Goal: Navigation & Orientation: Find specific page/section

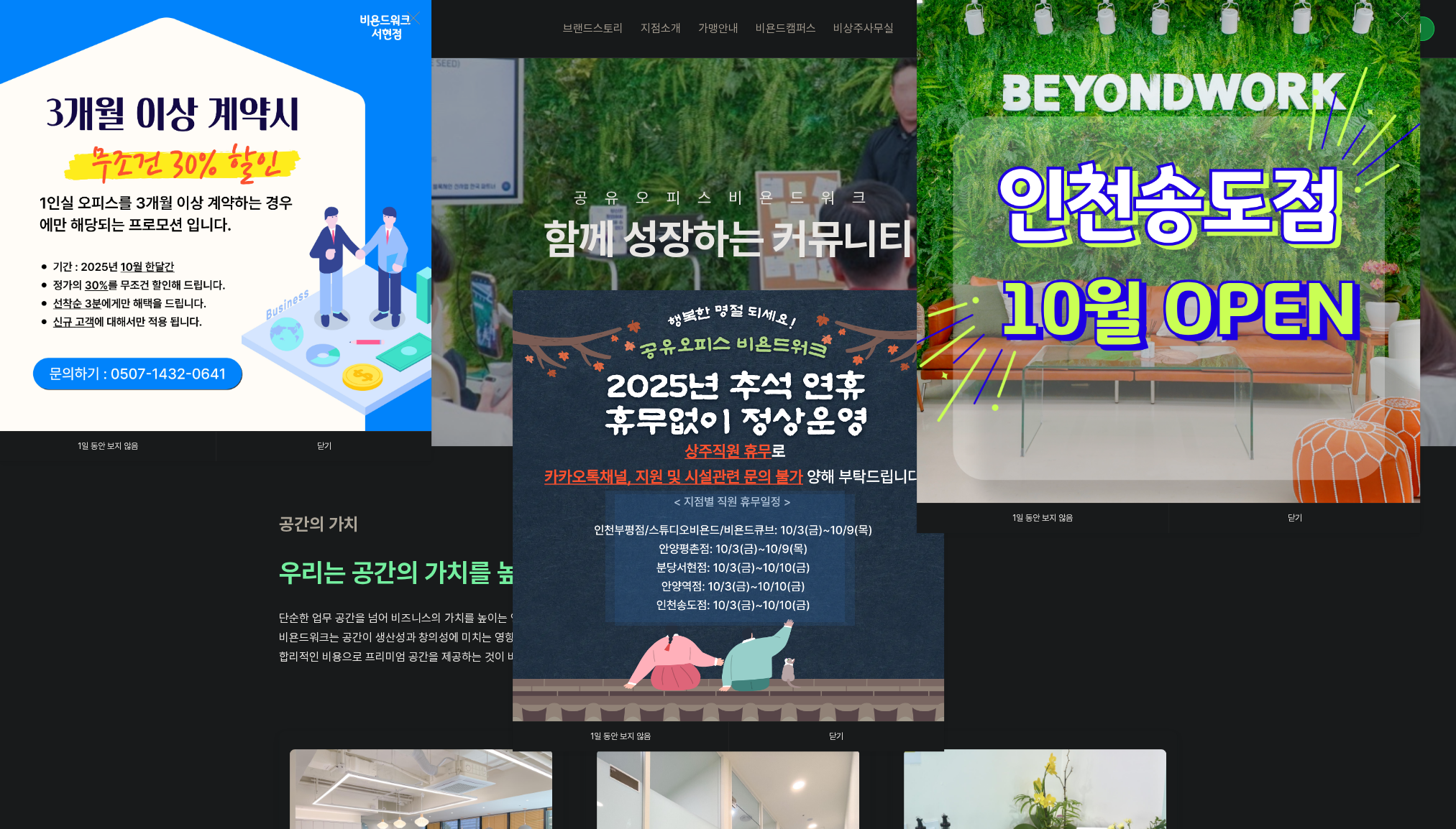
click at [1294, 518] on link "닫기" at bounding box center [1293, 518] width 252 height 29
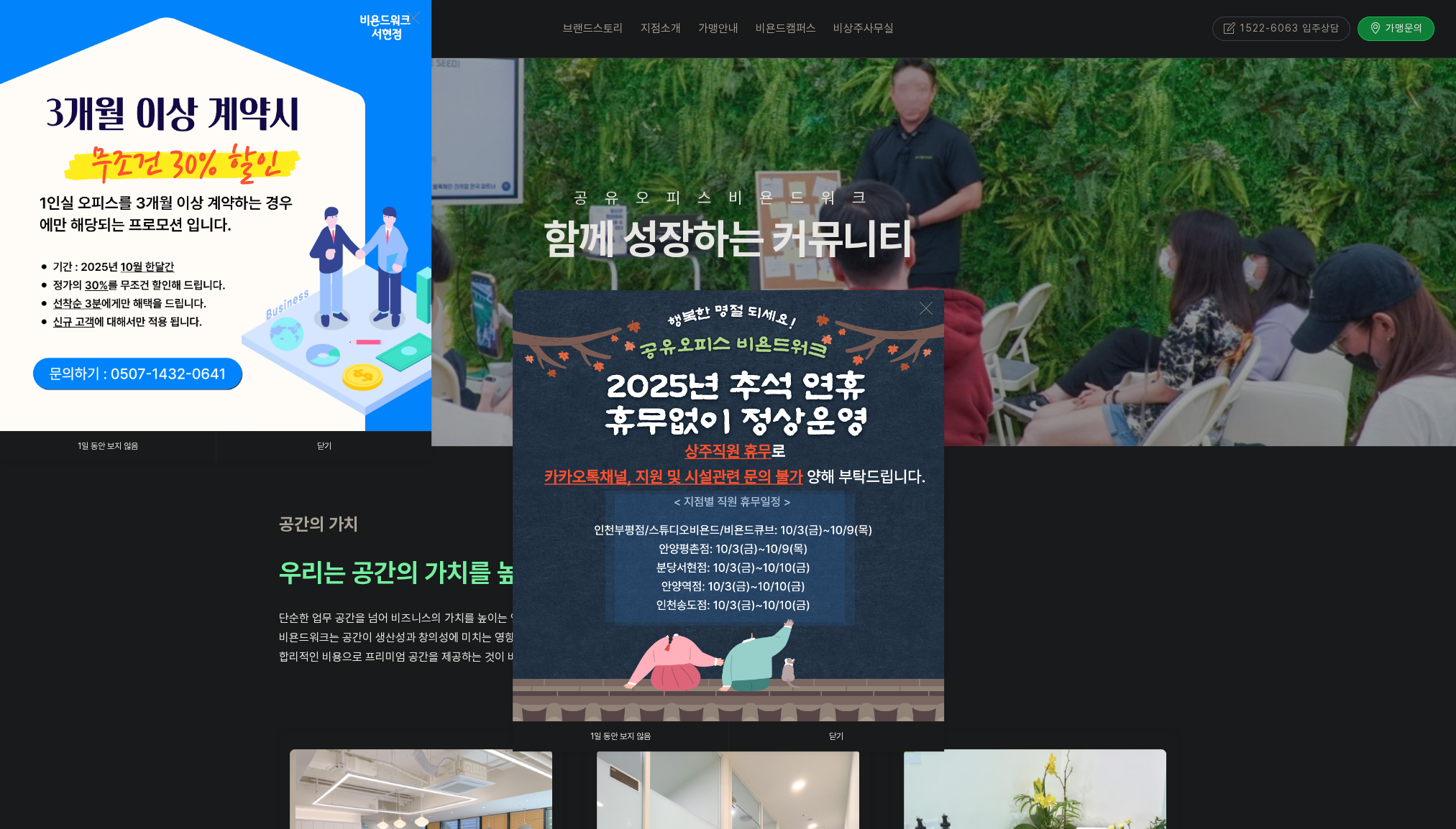
click at [320, 450] on link "닫기" at bounding box center [324, 447] width 216 height 29
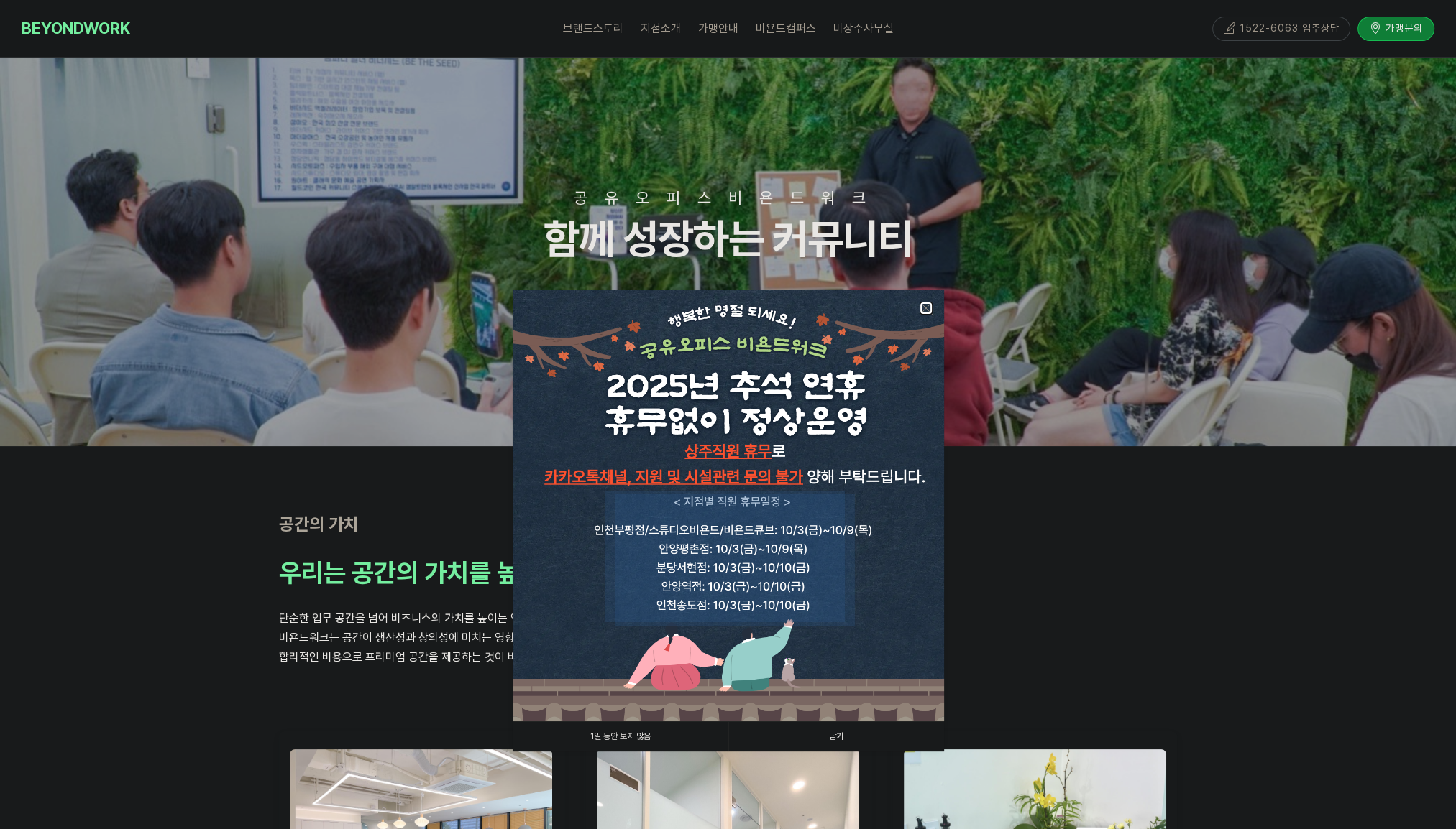
click at [927, 309] on link at bounding box center [926, 308] width 13 height 13
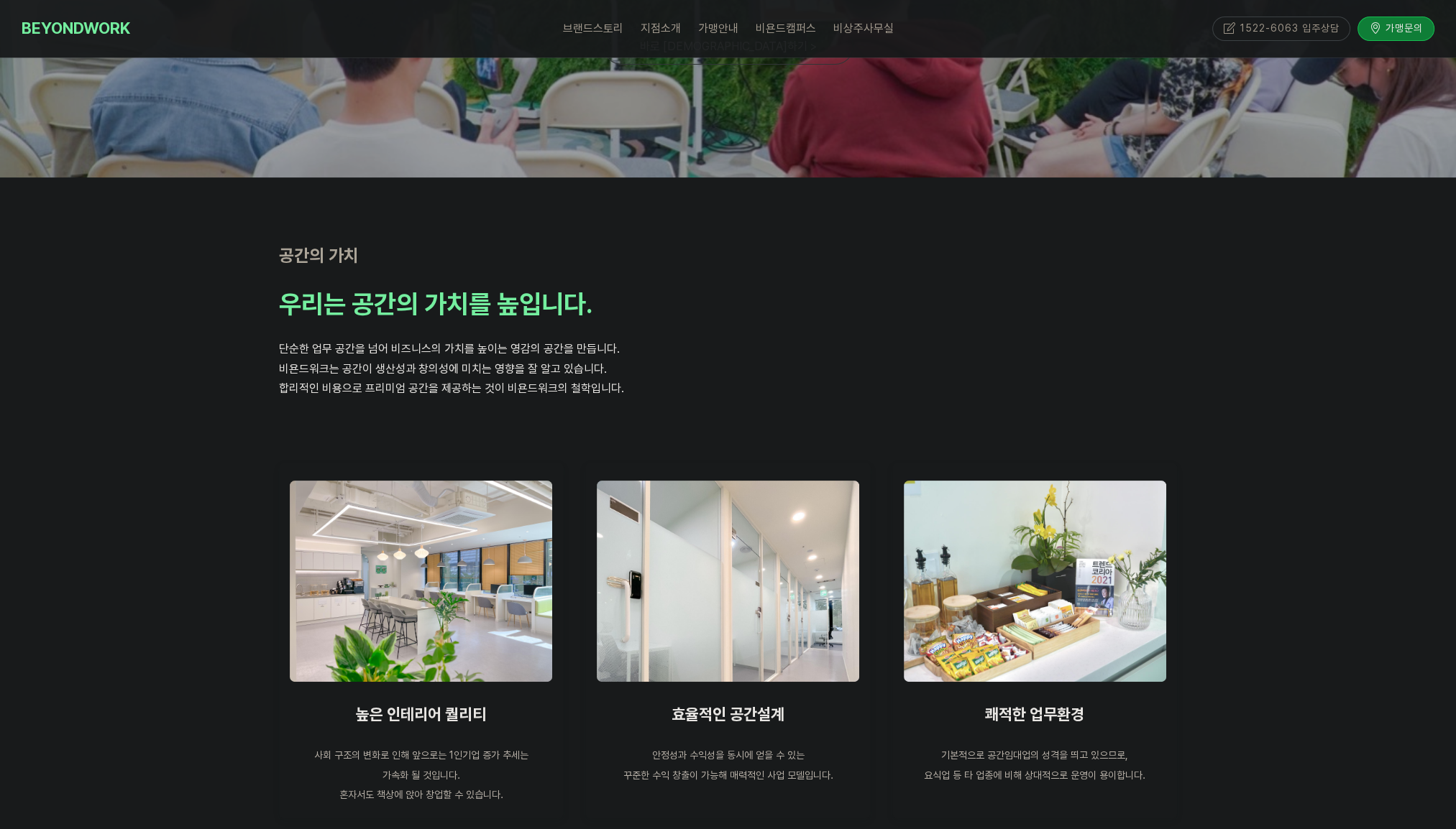
scroll to position [503, 0]
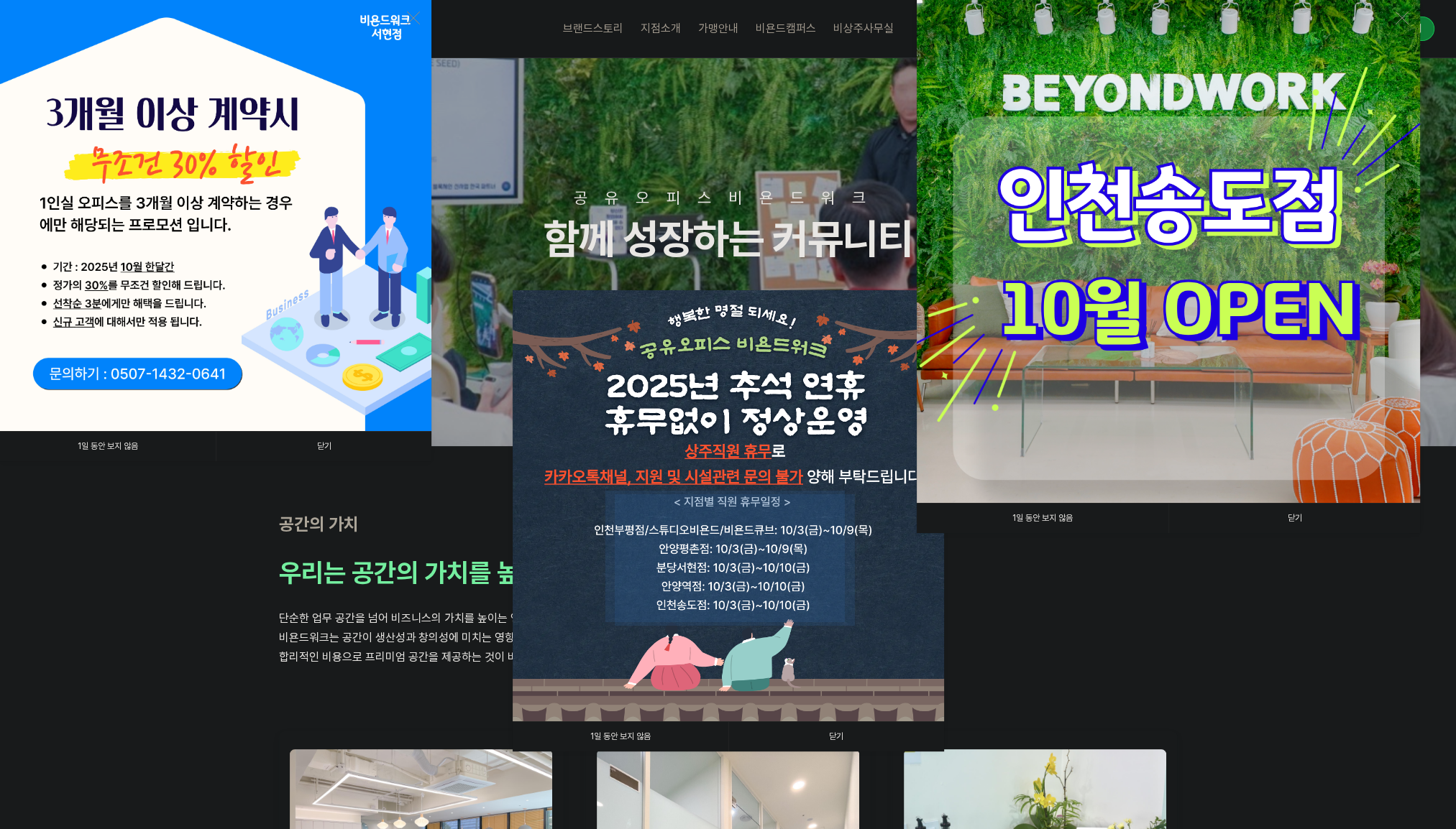
click at [1306, 515] on link "닫기" at bounding box center [1293, 518] width 252 height 29
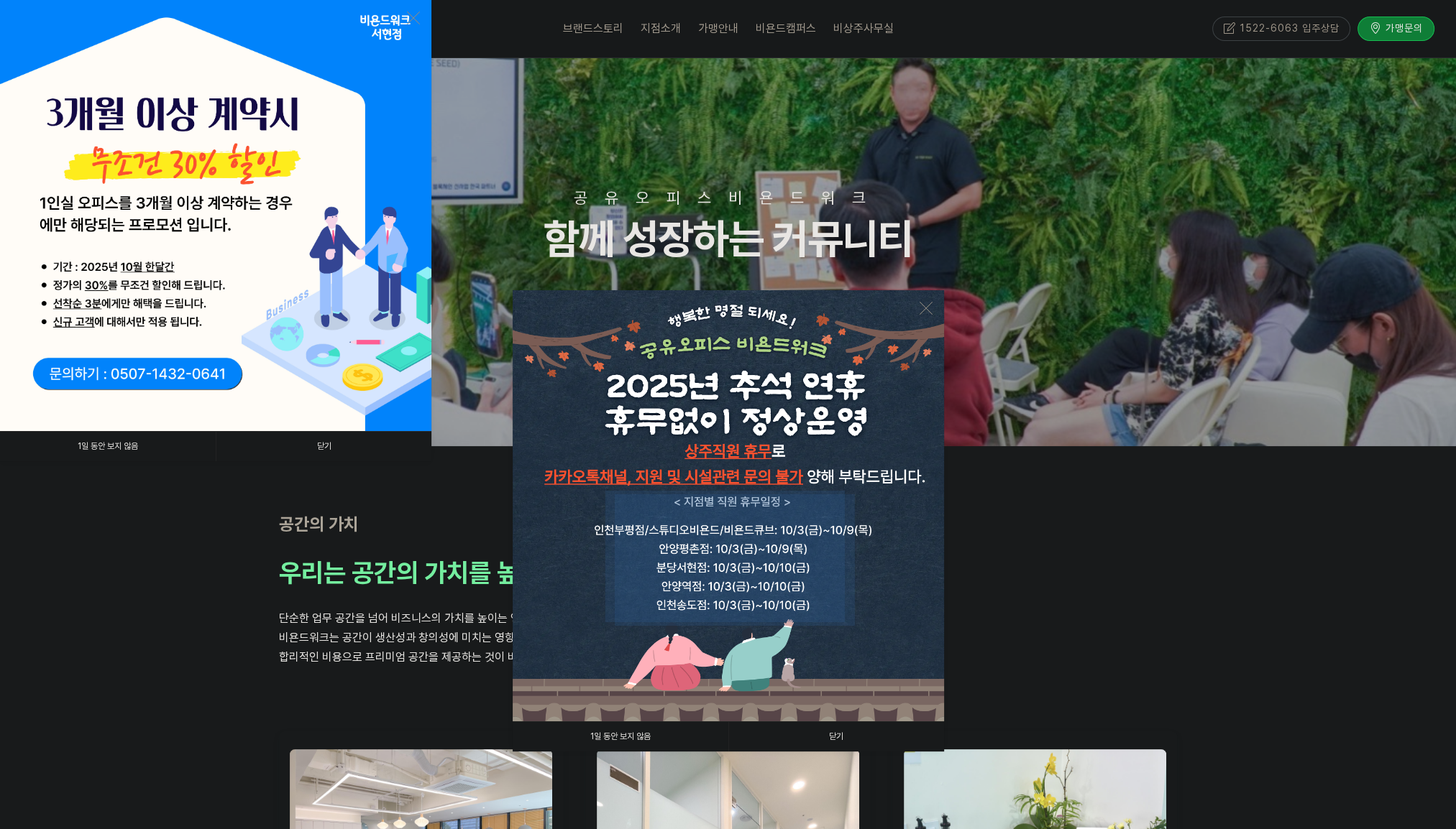
click at [839, 734] on link "닫기" at bounding box center [836, 737] width 216 height 29
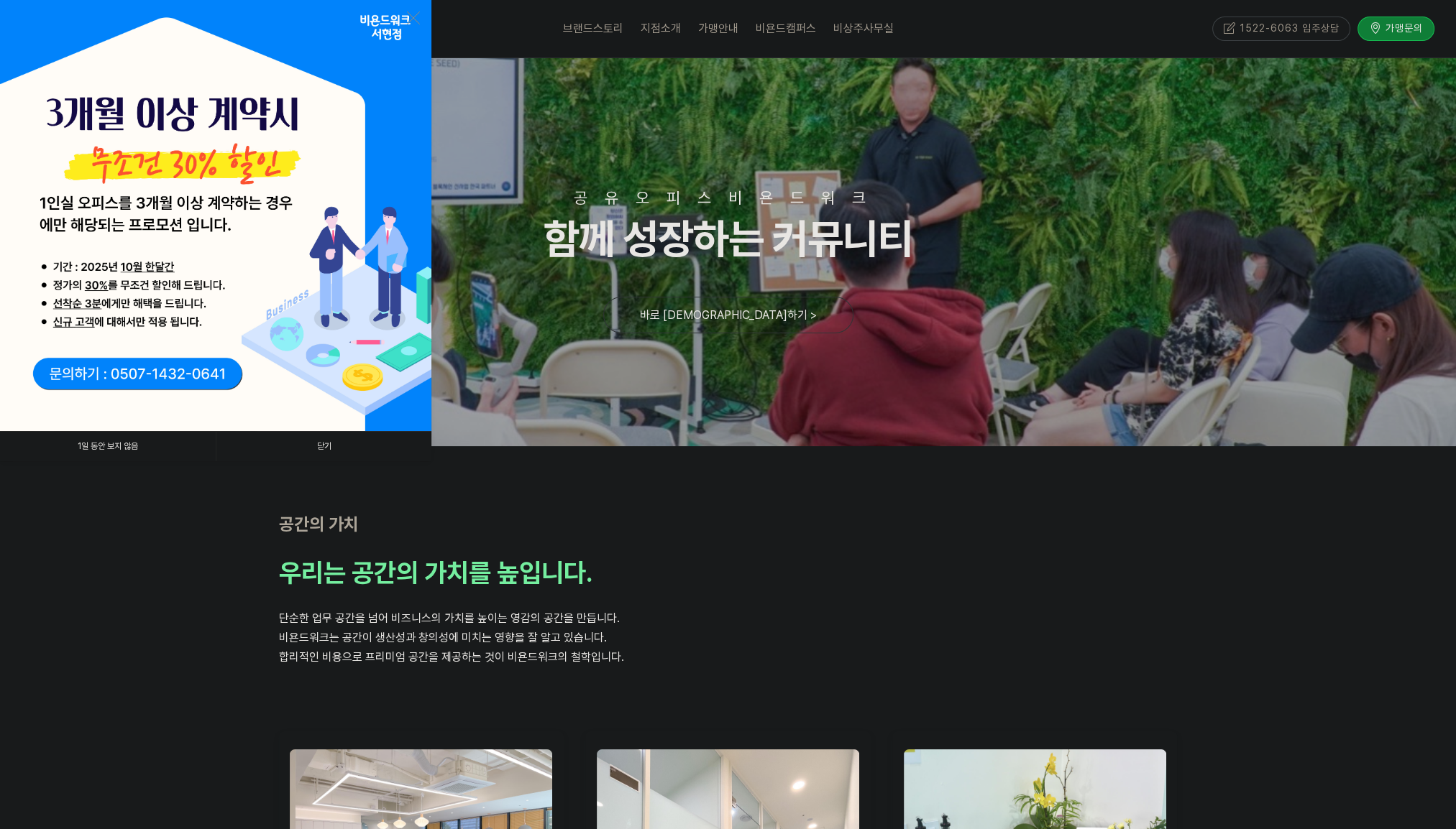
click at [316, 441] on link "닫기" at bounding box center [324, 447] width 216 height 29
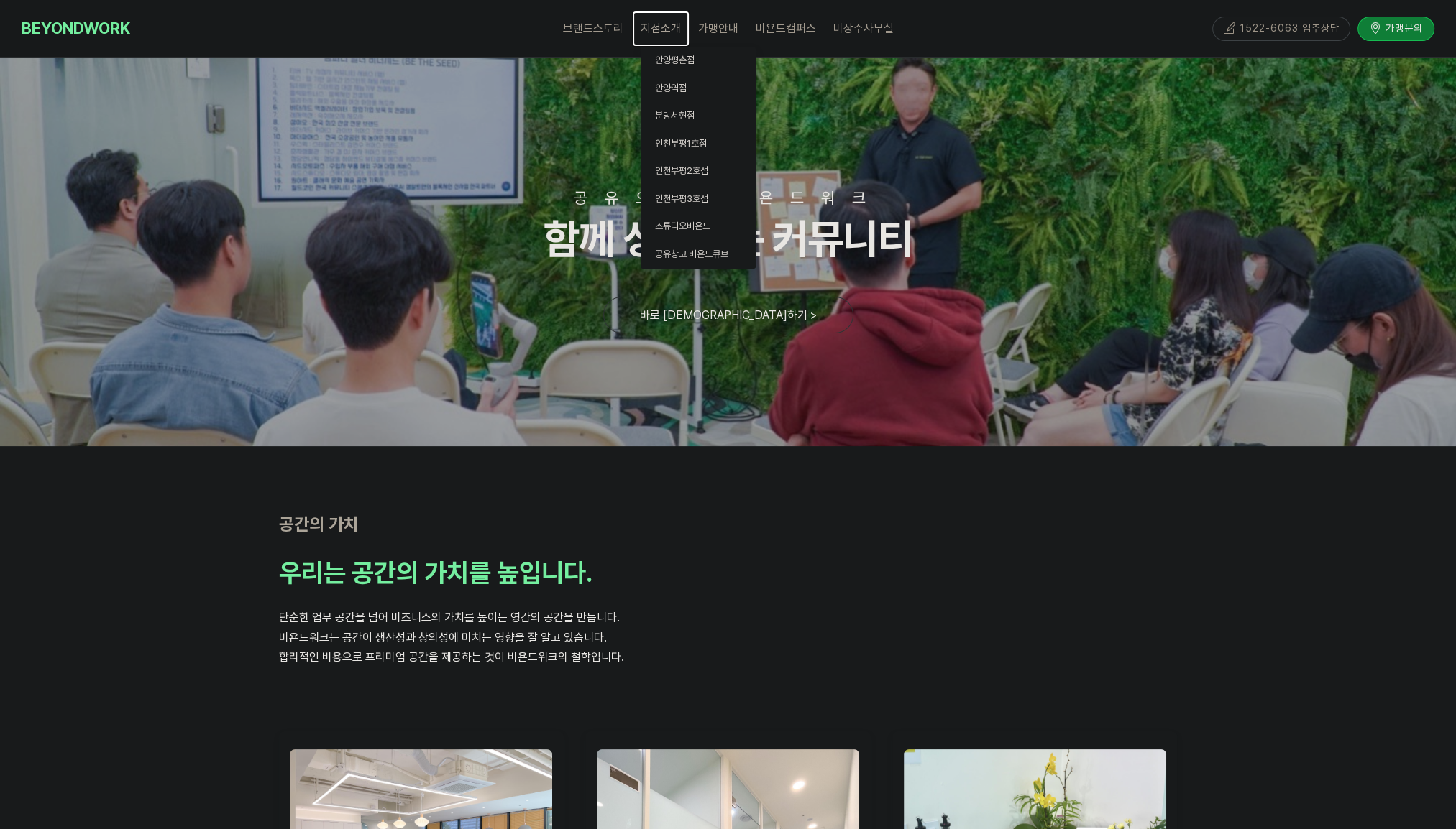
click at [670, 31] on span "지점소개" at bounding box center [660, 28] width 40 height 14
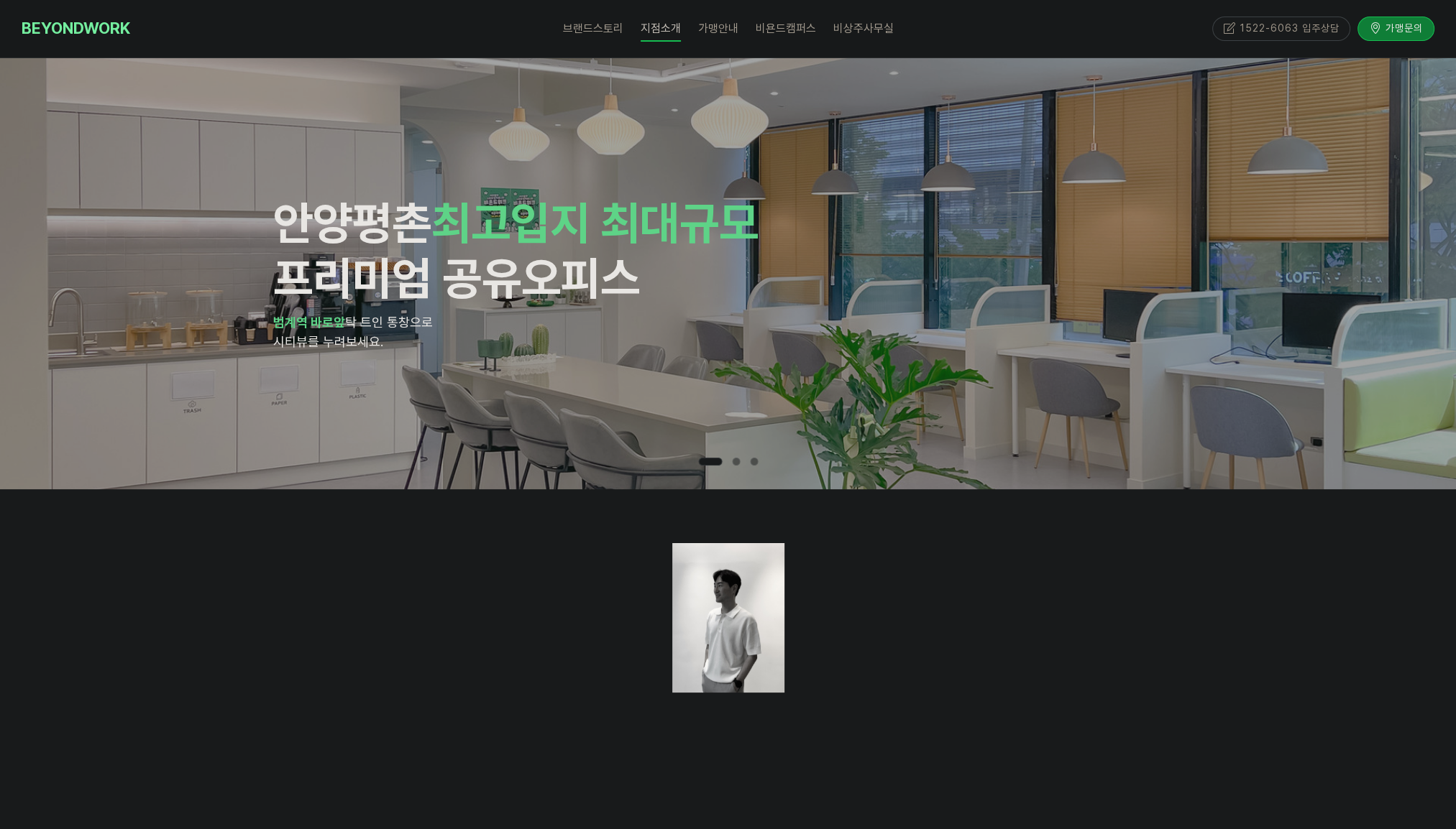
click at [1334, 597] on div at bounding box center [728, 719] width 1456 height 462
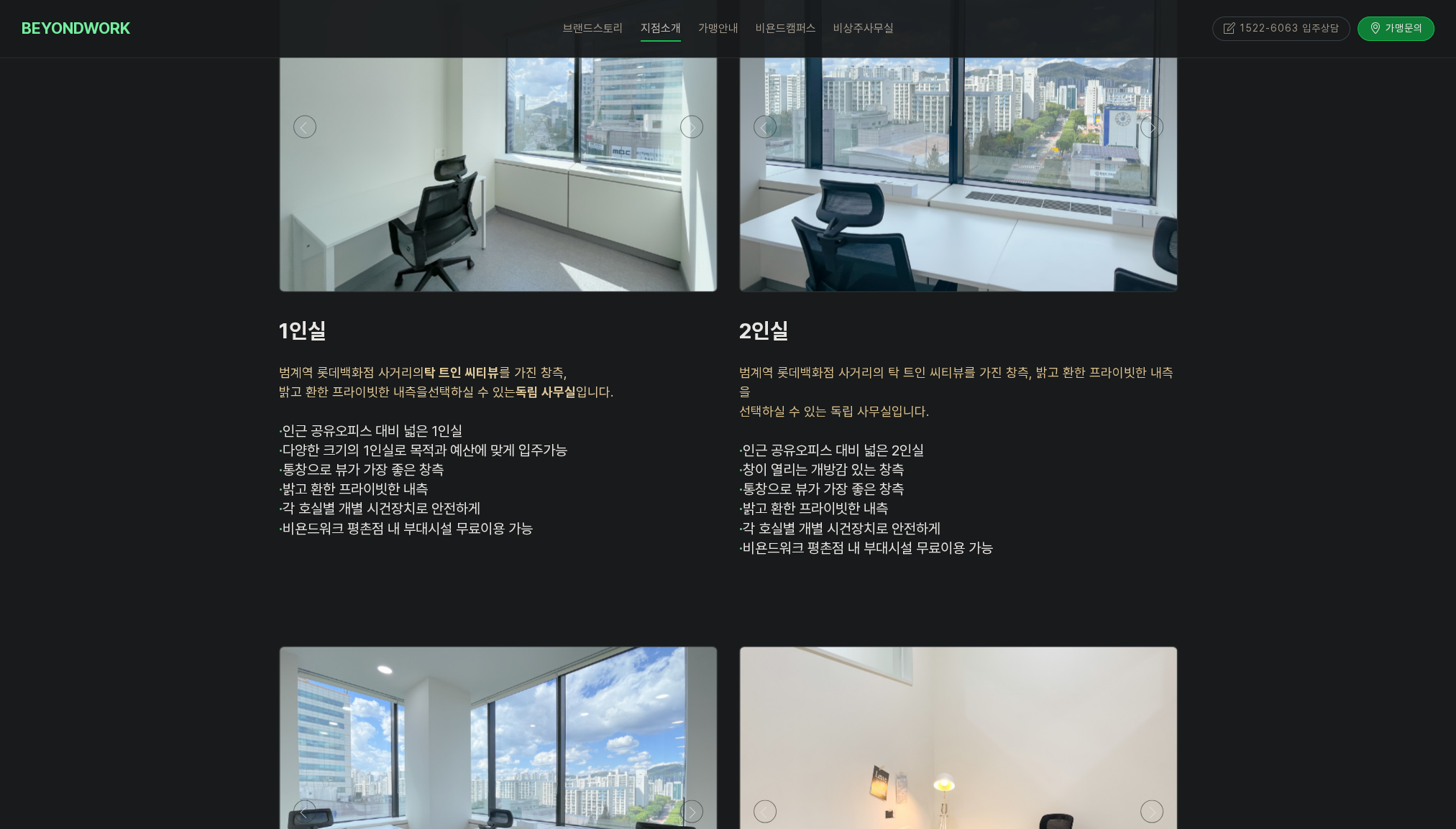
scroll to position [4095, 0]
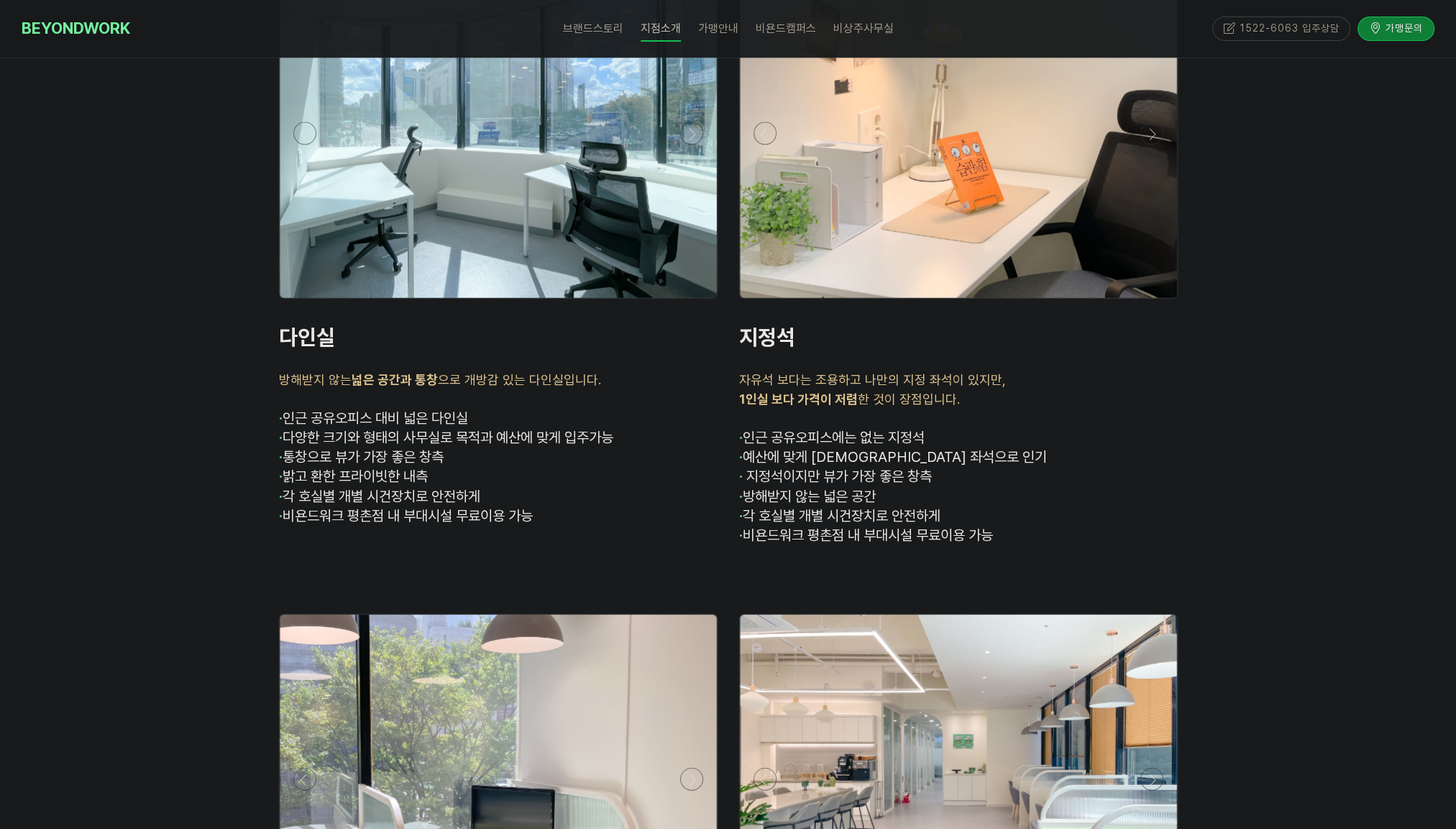
scroll to position [4598, 0]
